Goal: Transaction & Acquisition: Subscribe to service/newsletter

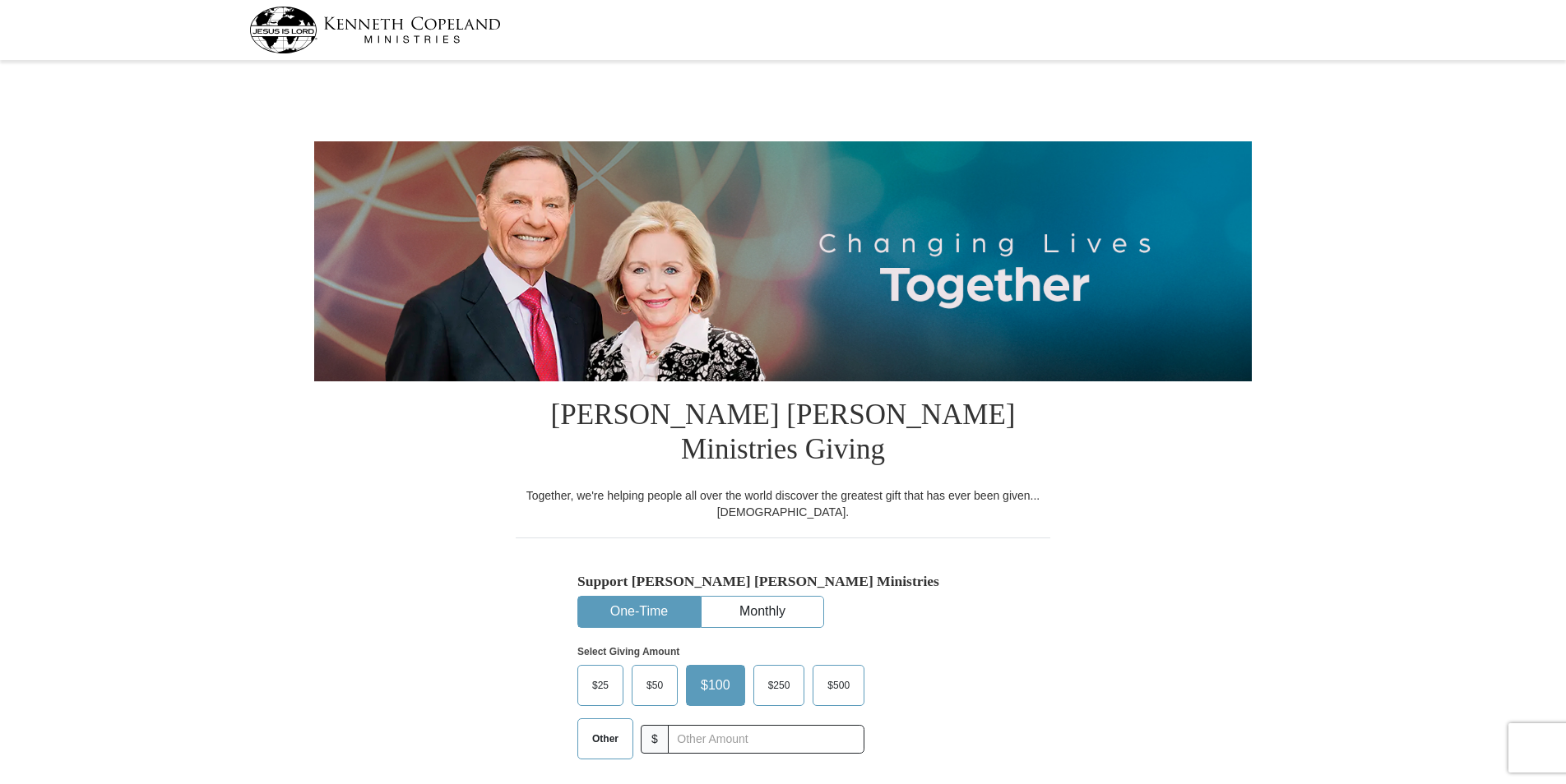
select select "[GEOGRAPHIC_DATA]"
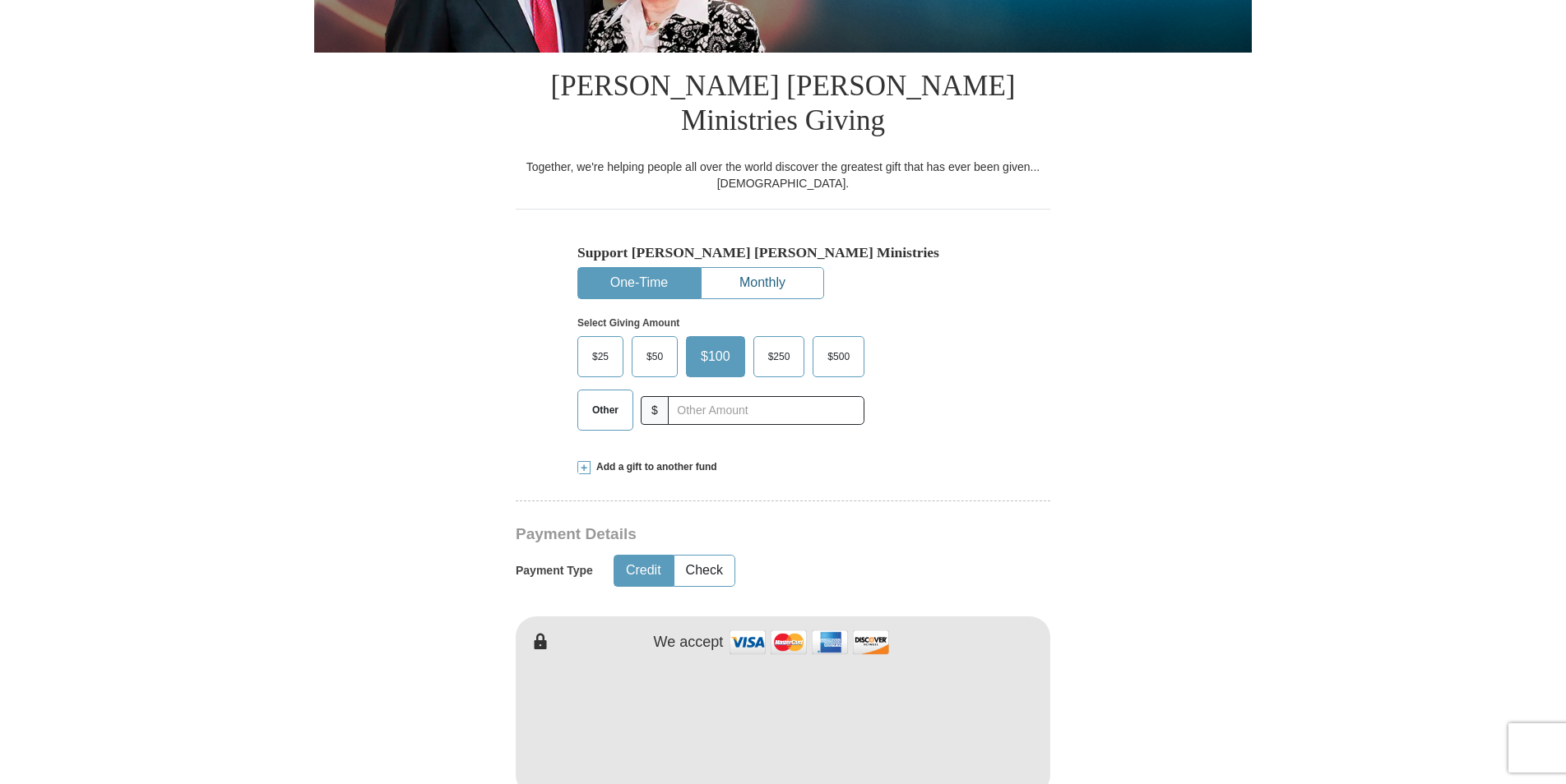
click at [773, 268] on button "Monthly" at bounding box center [763, 283] width 122 height 31
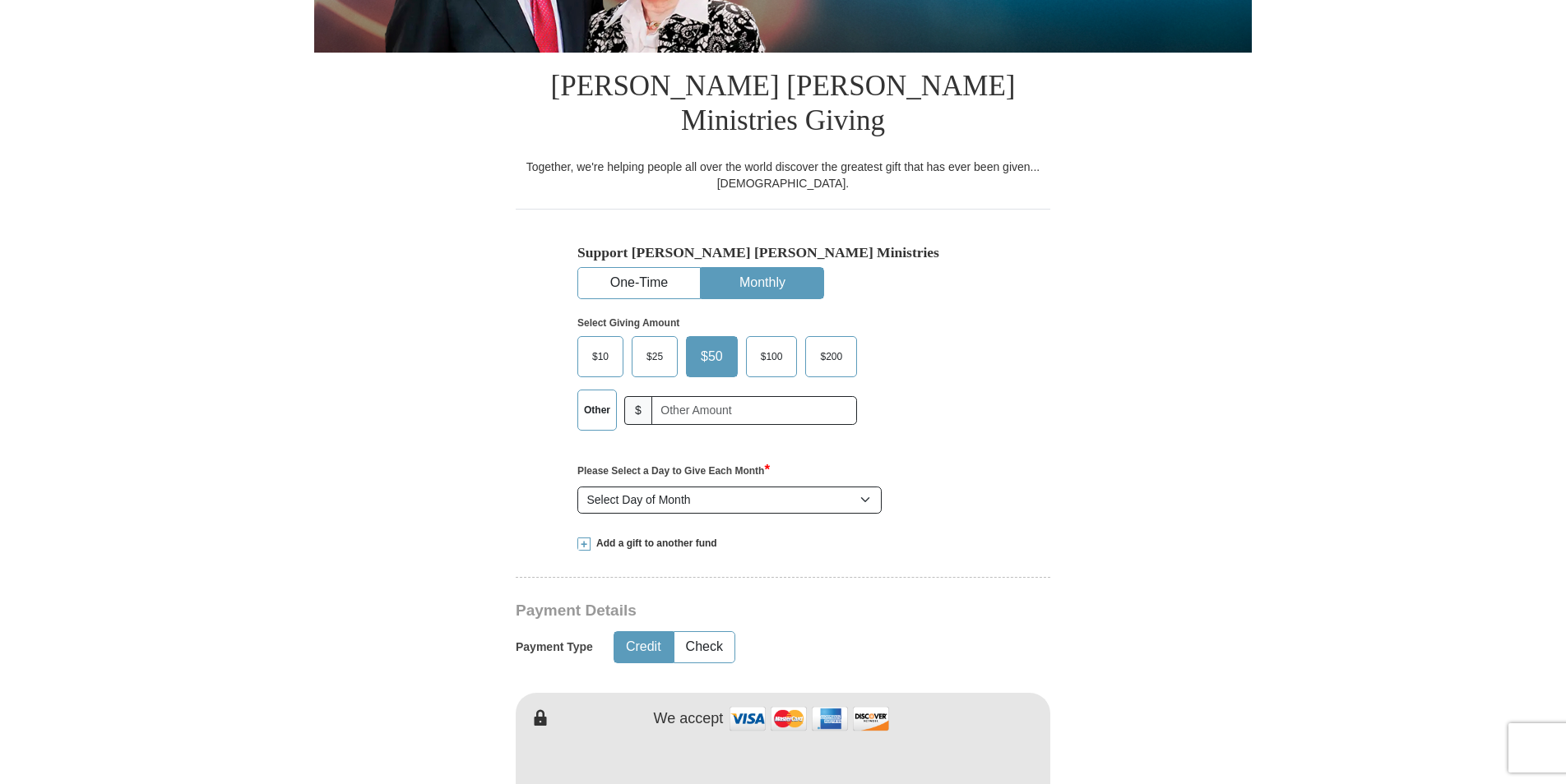
click at [656, 344] on span "$25" at bounding box center [654, 357] width 33 height 25
click at [0, 0] on input "$25" at bounding box center [0, 0] width 0 height 0
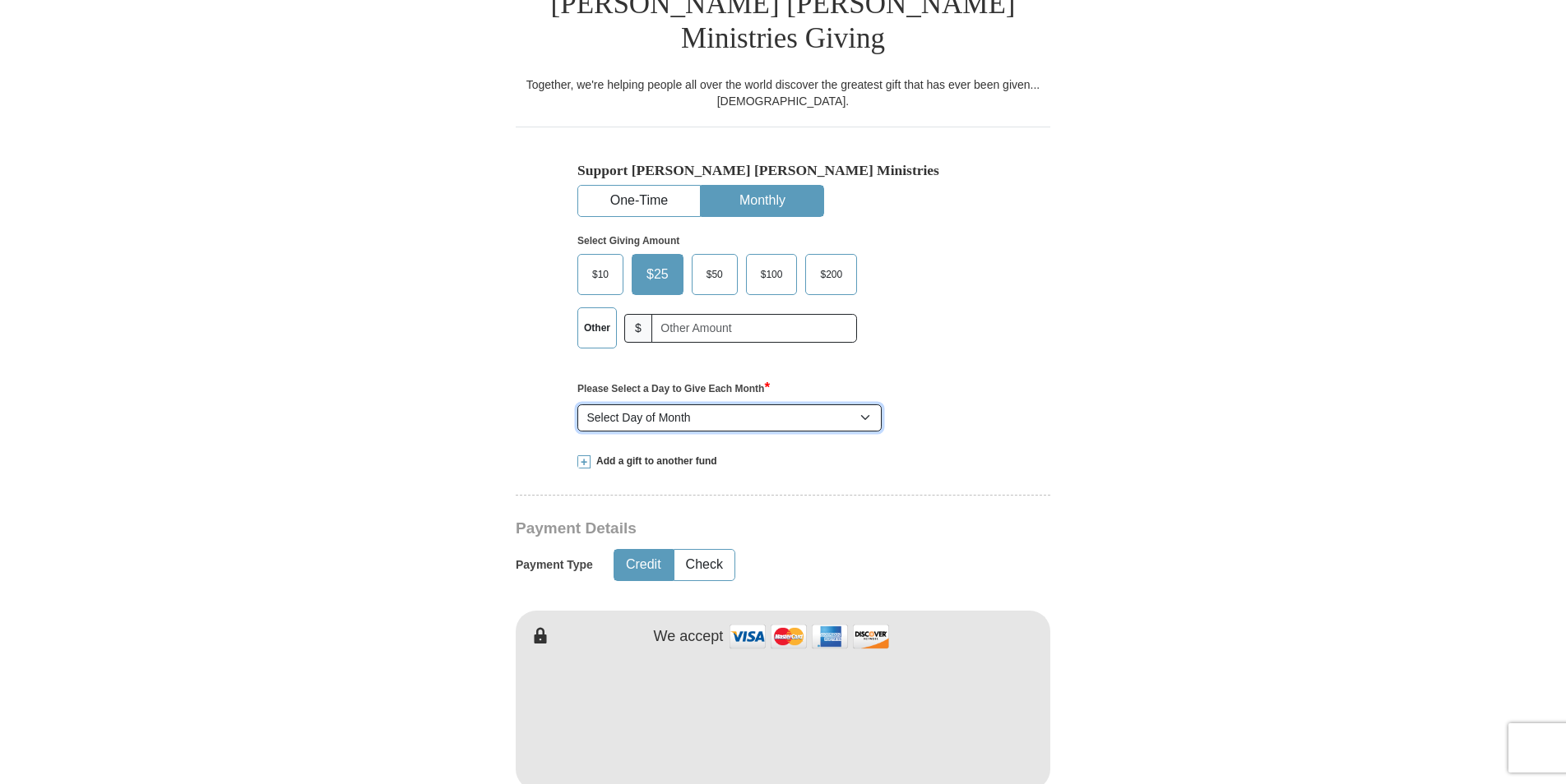
click at [863, 404] on select "Select Day of Month 1 2 3 4 5 6 7 8 9 10 11 12 13 14 15 16 17 18 19 20 21 22 23…" at bounding box center [729, 418] width 304 height 28
click at [578, 404] on select "Select Day of Month 1 2 3 4 5 6 7 8 9 10 11 12 13 14 15 16 17 18 19 20 21 22 23…" at bounding box center [729, 418] width 304 height 28
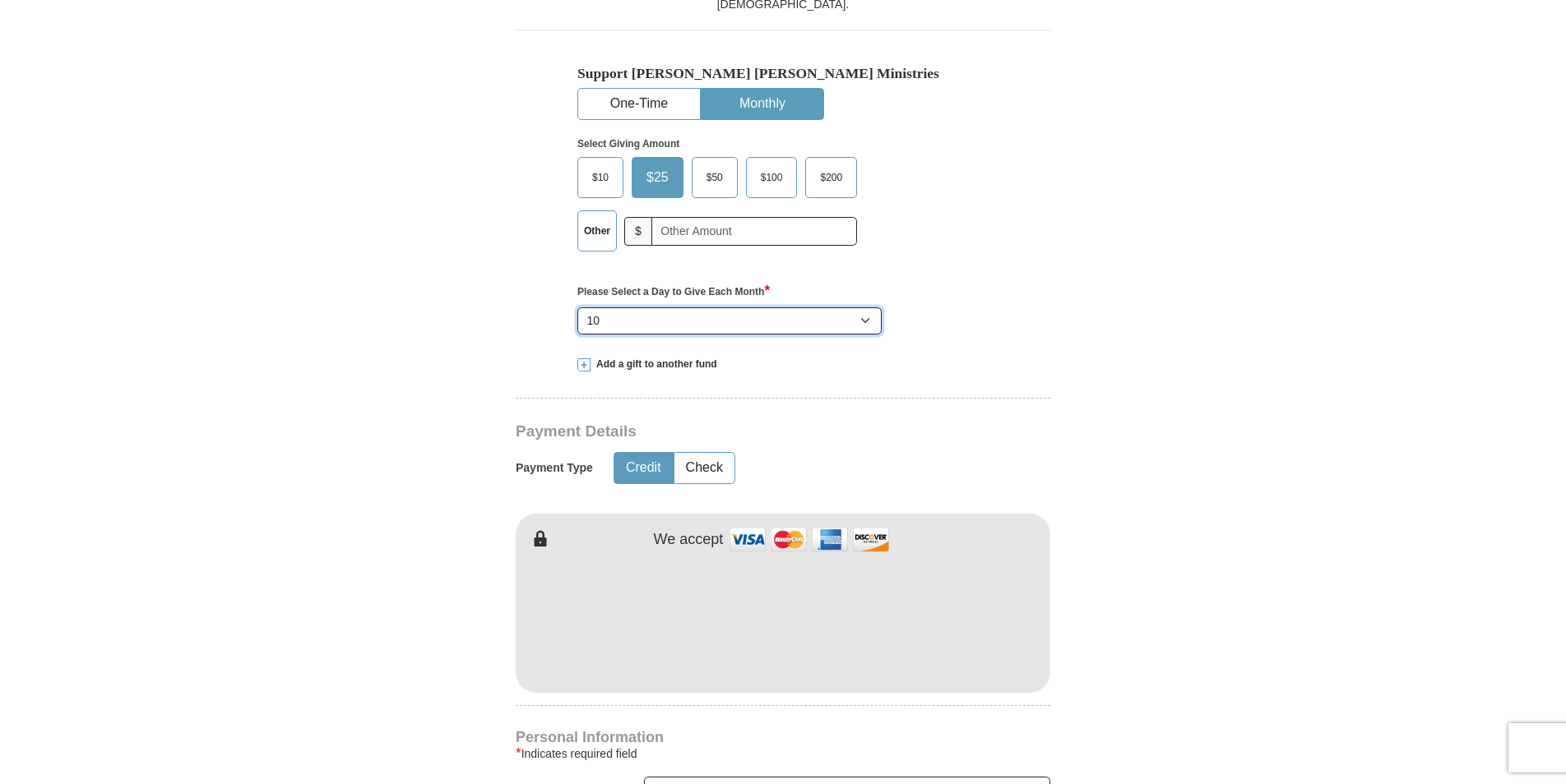
scroll to position [493, 0]
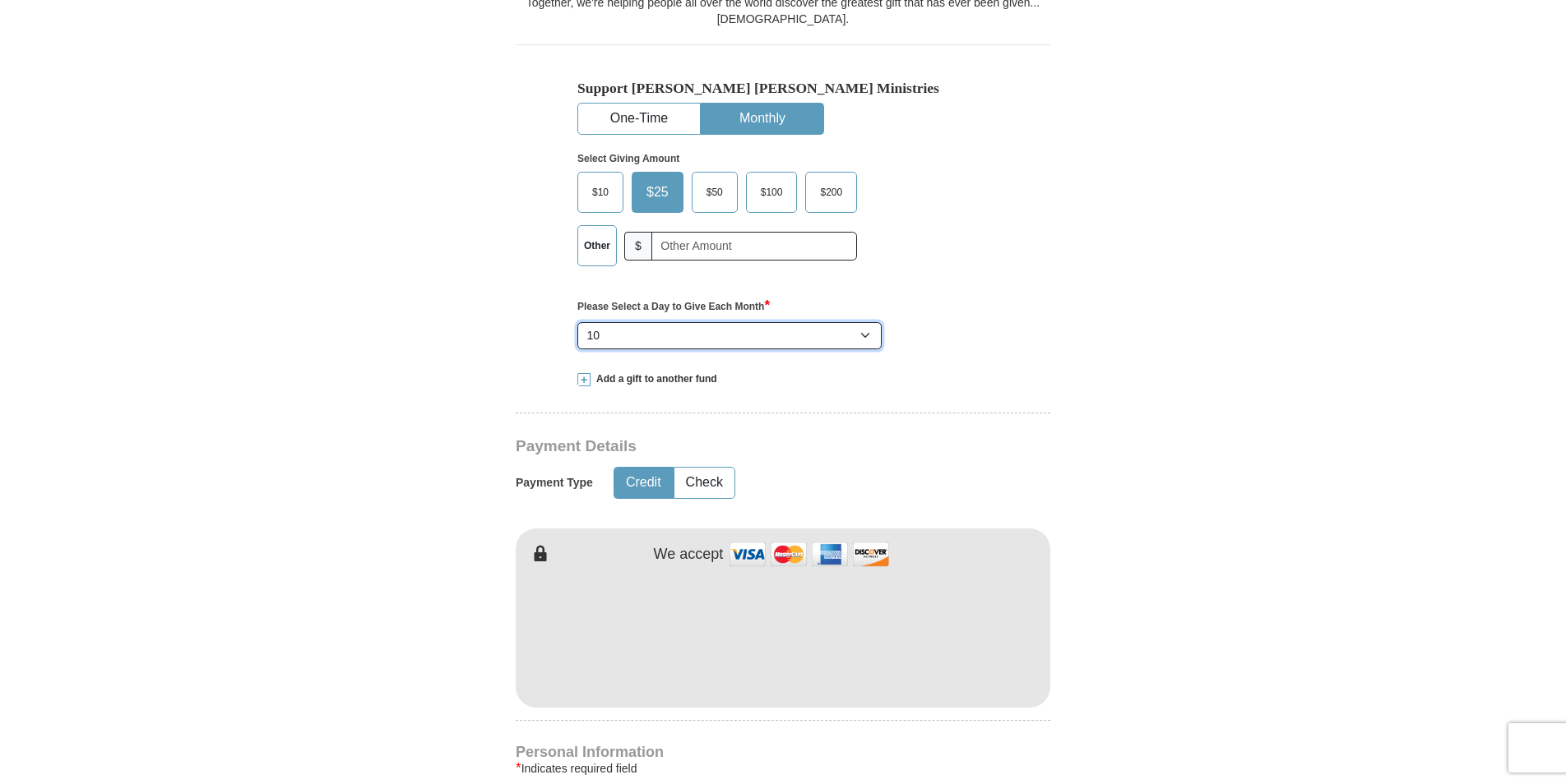
click at [865, 322] on select "Select Day of Month 1 2 3 4 5 6 7 8 9 10 11 12 13 14 15 16 17 18 19 20 21 22 23…" at bounding box center [729, 337] width 304 height 28
select select "15"
click at [578, 322] on select "Select Day of Month 1 2 3 4 5 6 7 8 9 10 11 12 13 14 15 16 17 18 19 20 21 22 23…" at bounding box center [729, 337] width 304 height 28
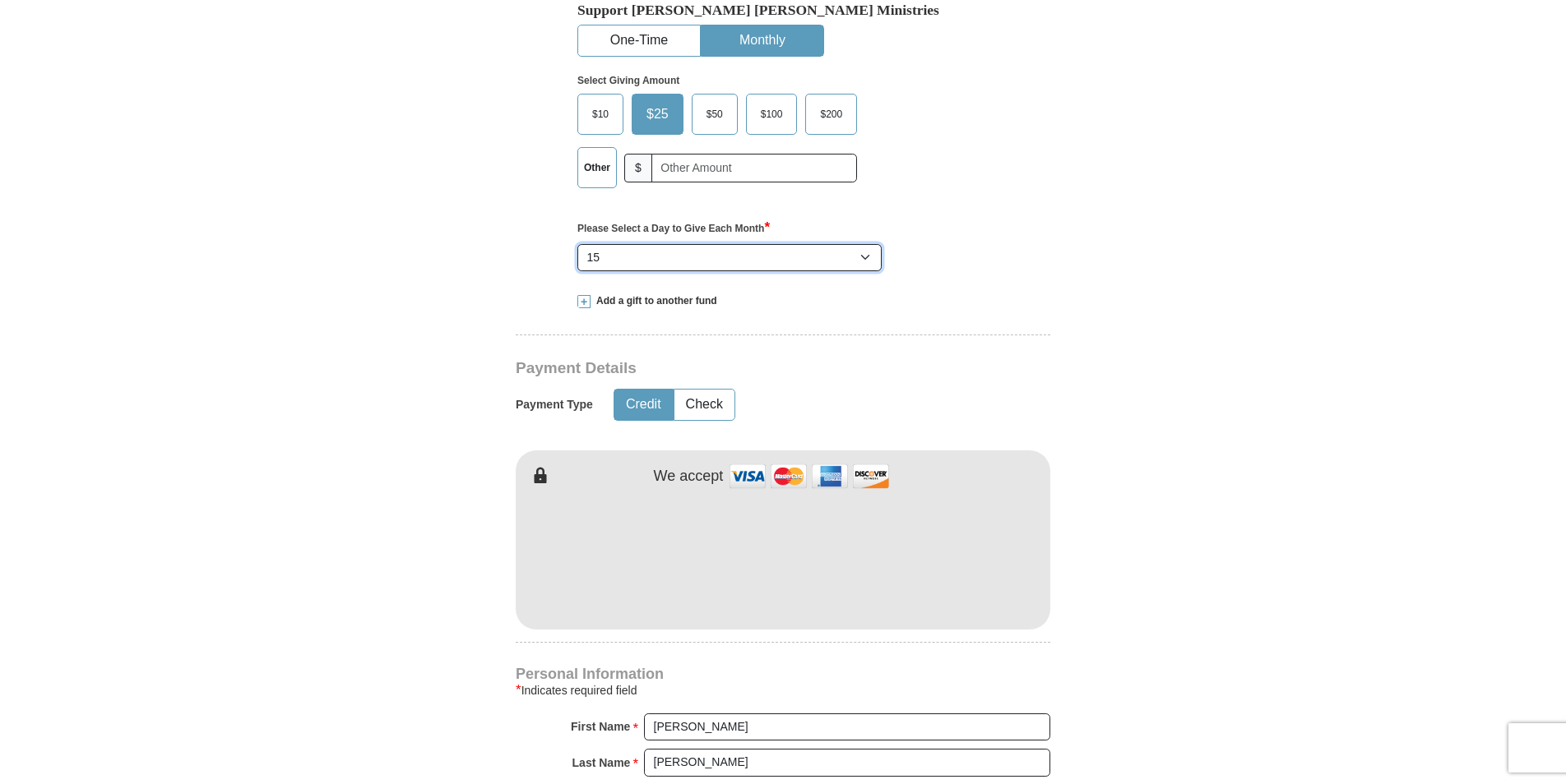
scroll to position [657, 0]
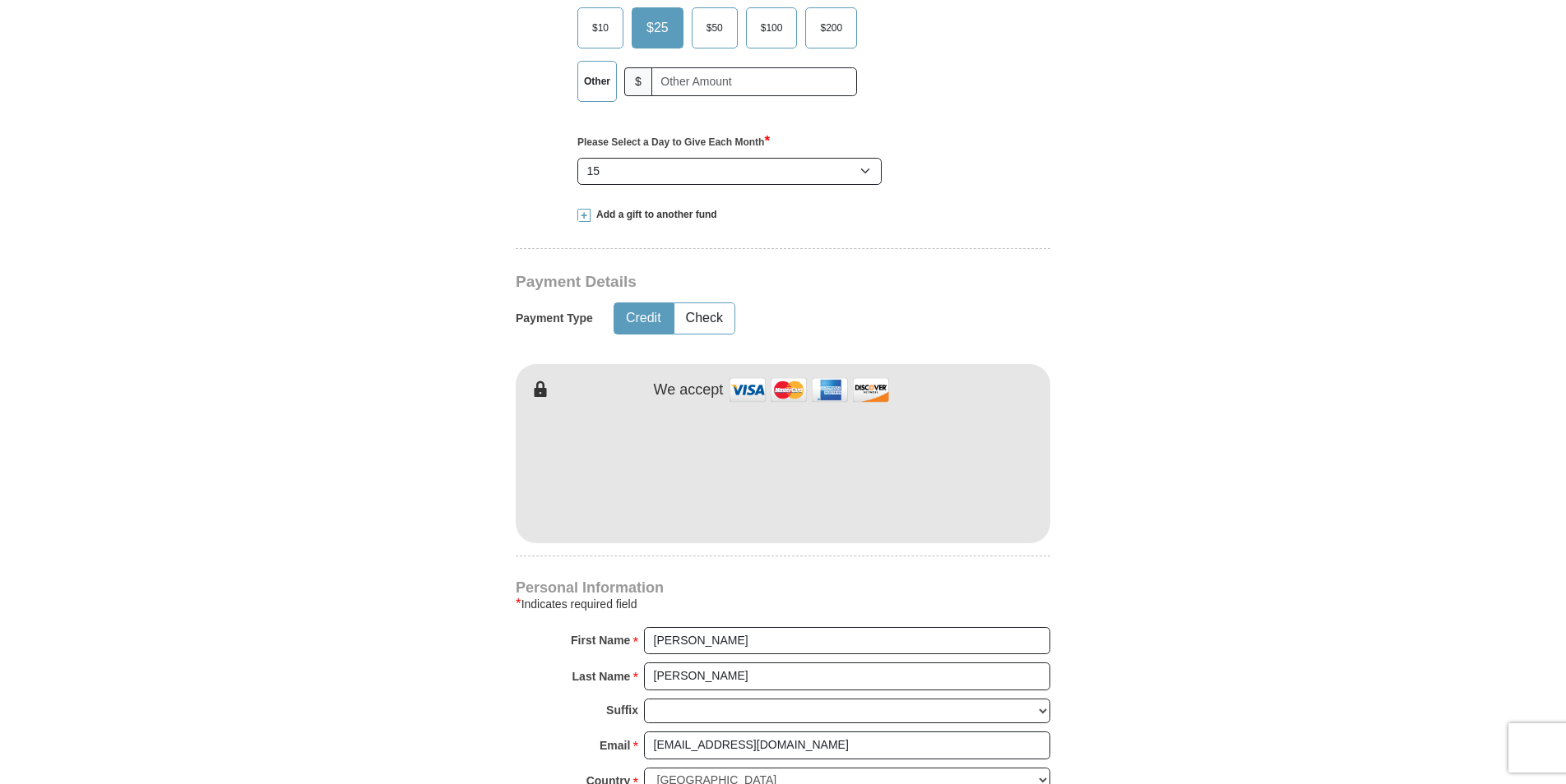
click at [1150, 393] on form "[PERSON_NAME] [PERSON_NAME] Ministries Giving Together, we're helping people al…" at bounding box center [783, 396] width 938 height 1975
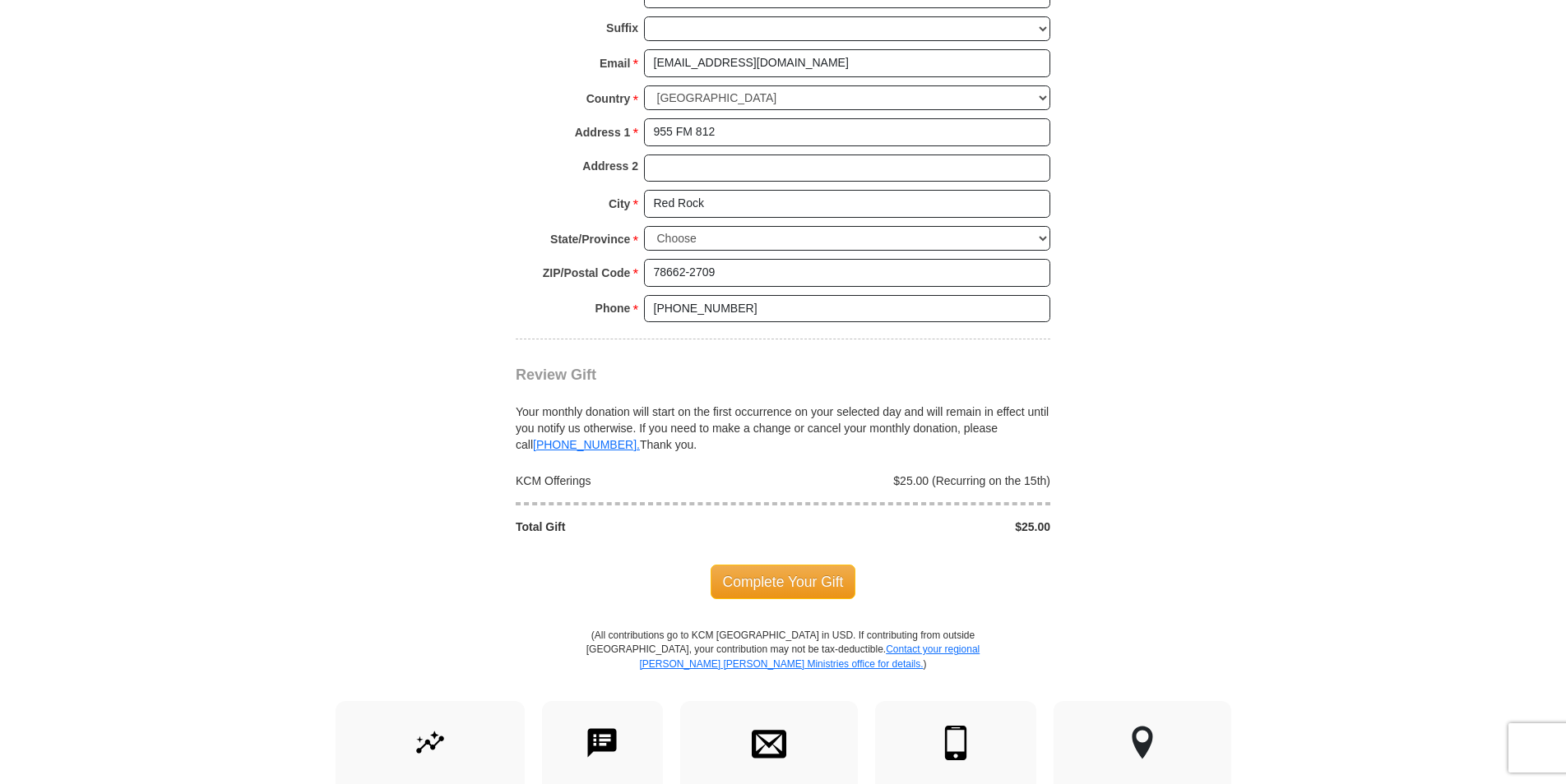
scroll to position [1480, 0]
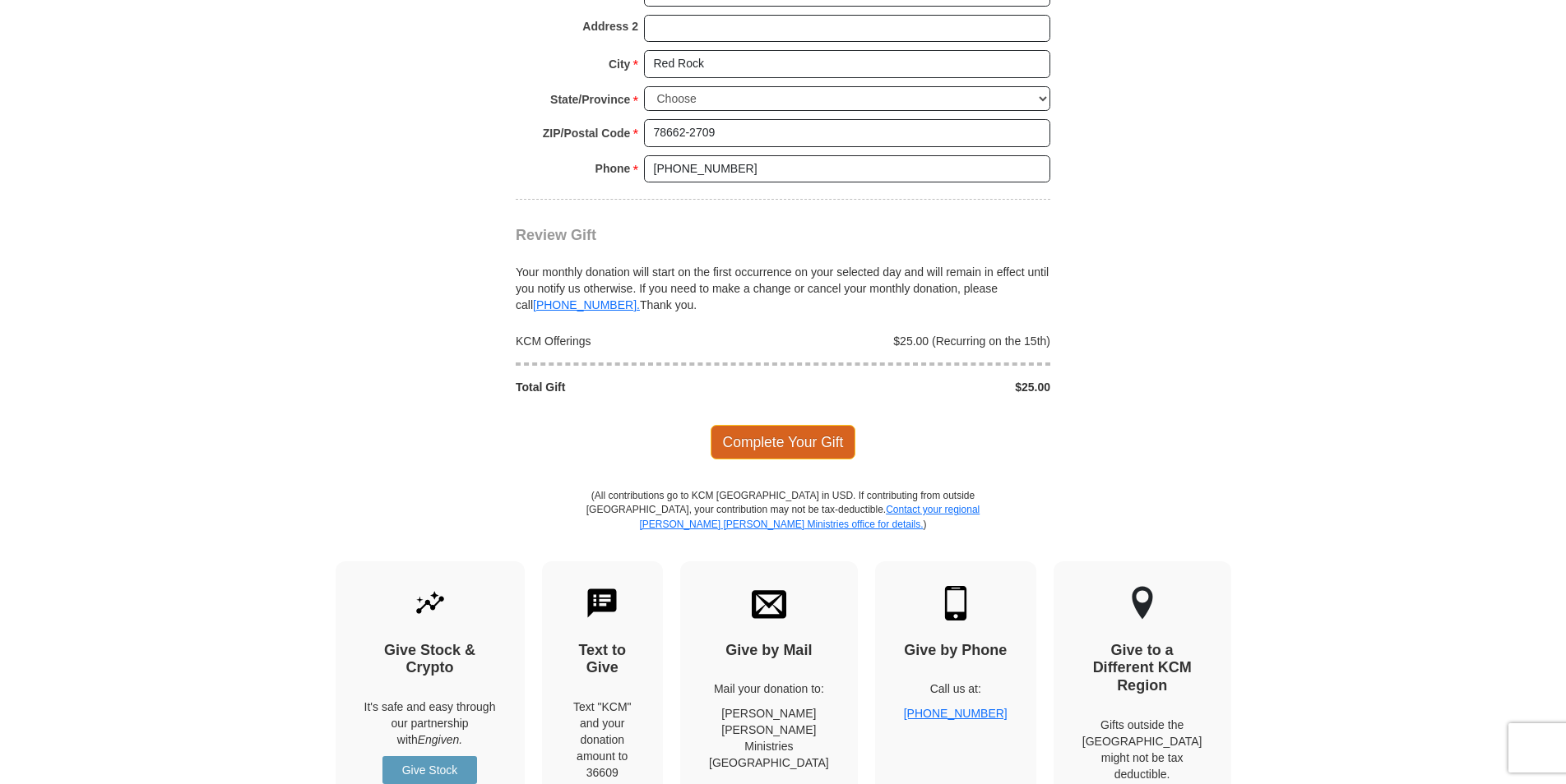
click at [814, 425] on span "Complete Your Gift" at bounding box center [783, 442] width 146 height 34
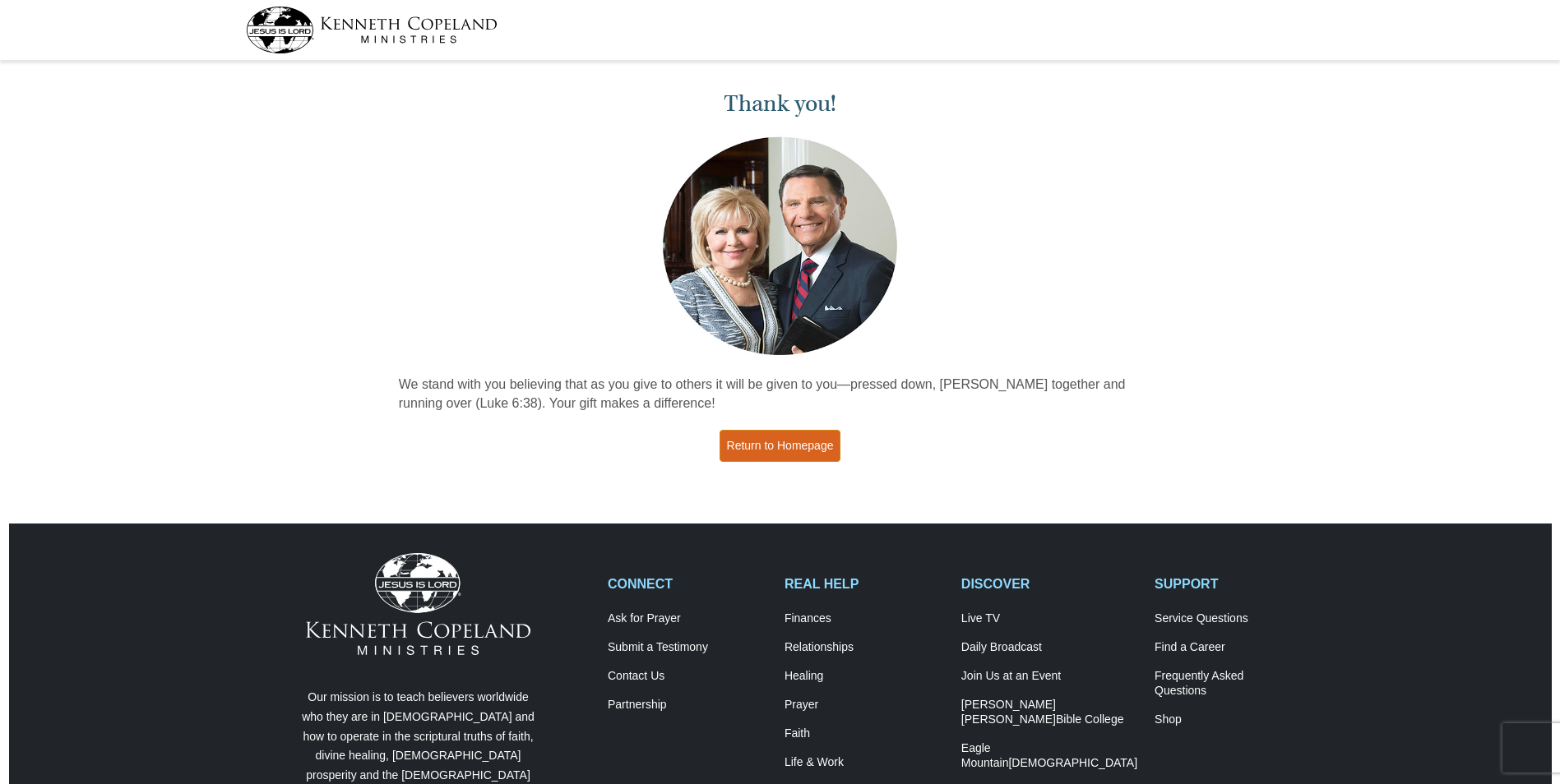
click at [768, 445] on link "Return to Homepage" at bounding box center [780, 446] width 122 height 32
